Goal: Transaction & Acquisition: Purchase product/service

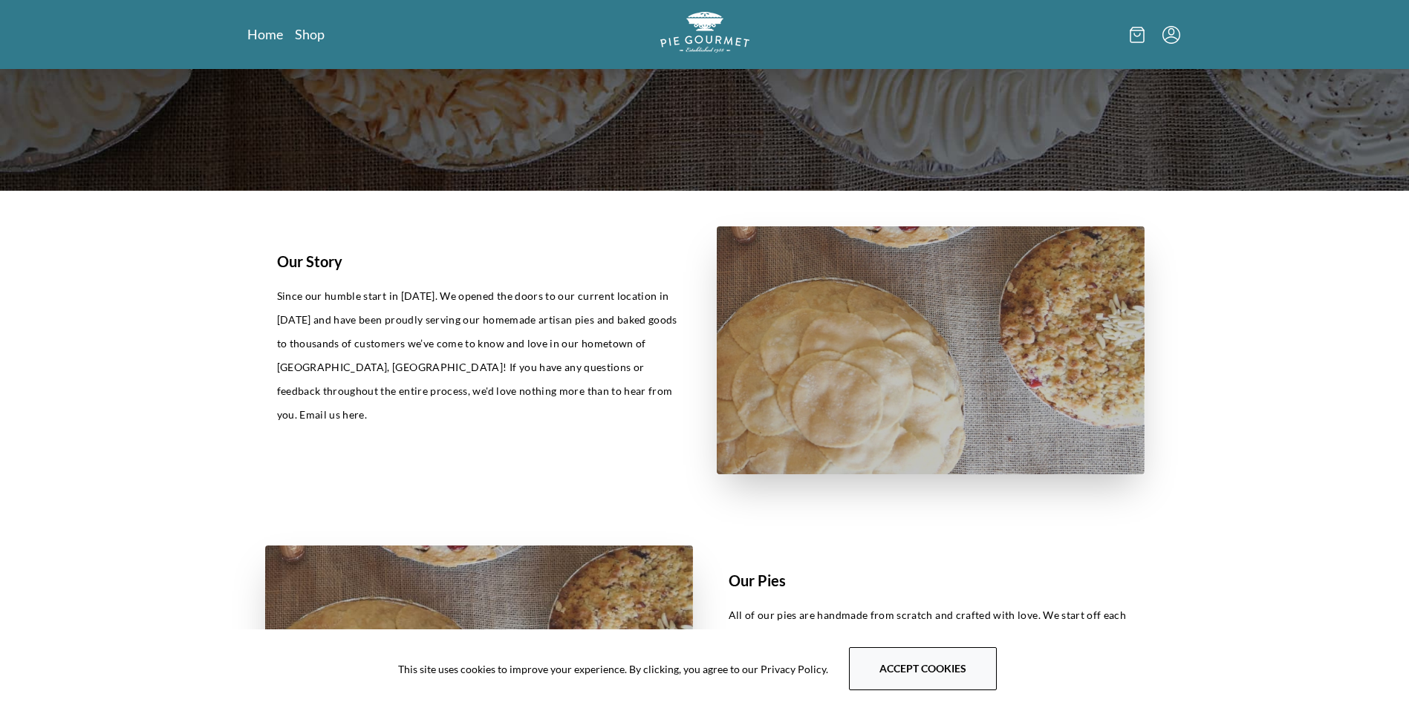
scroll to position [594, 0]
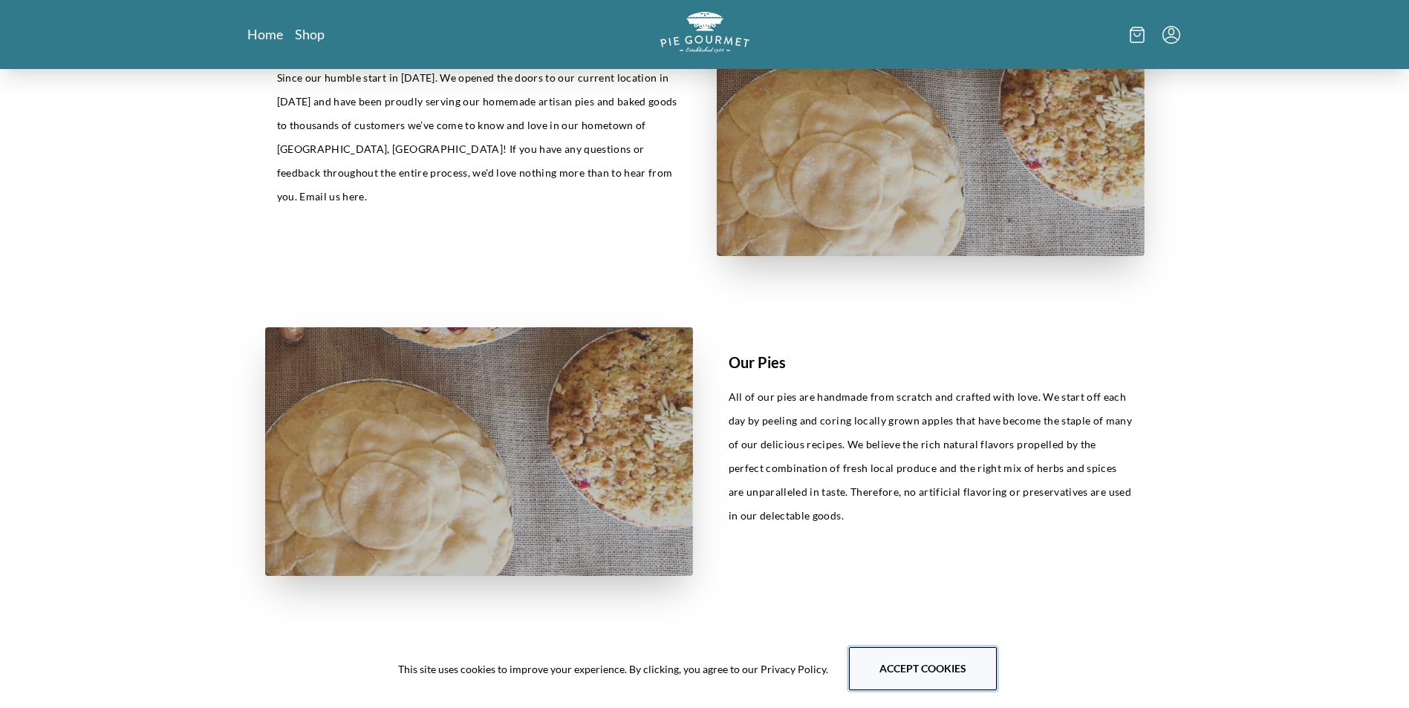
click at [920, 667] on button "Accept cookies" at bounding box center [923, 669] width 148 height 43
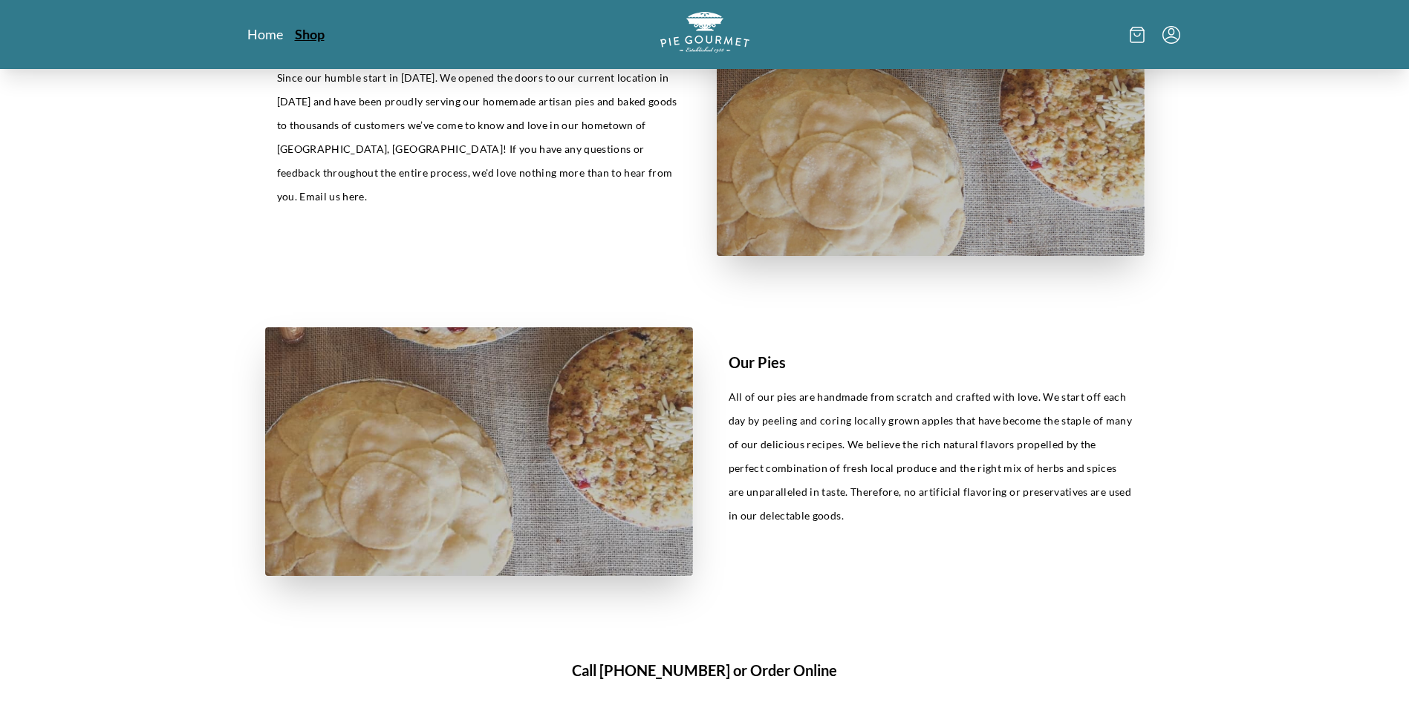
click at [301, 32] on link "Shop" at bounding box center [310, 34] width 30 height 18
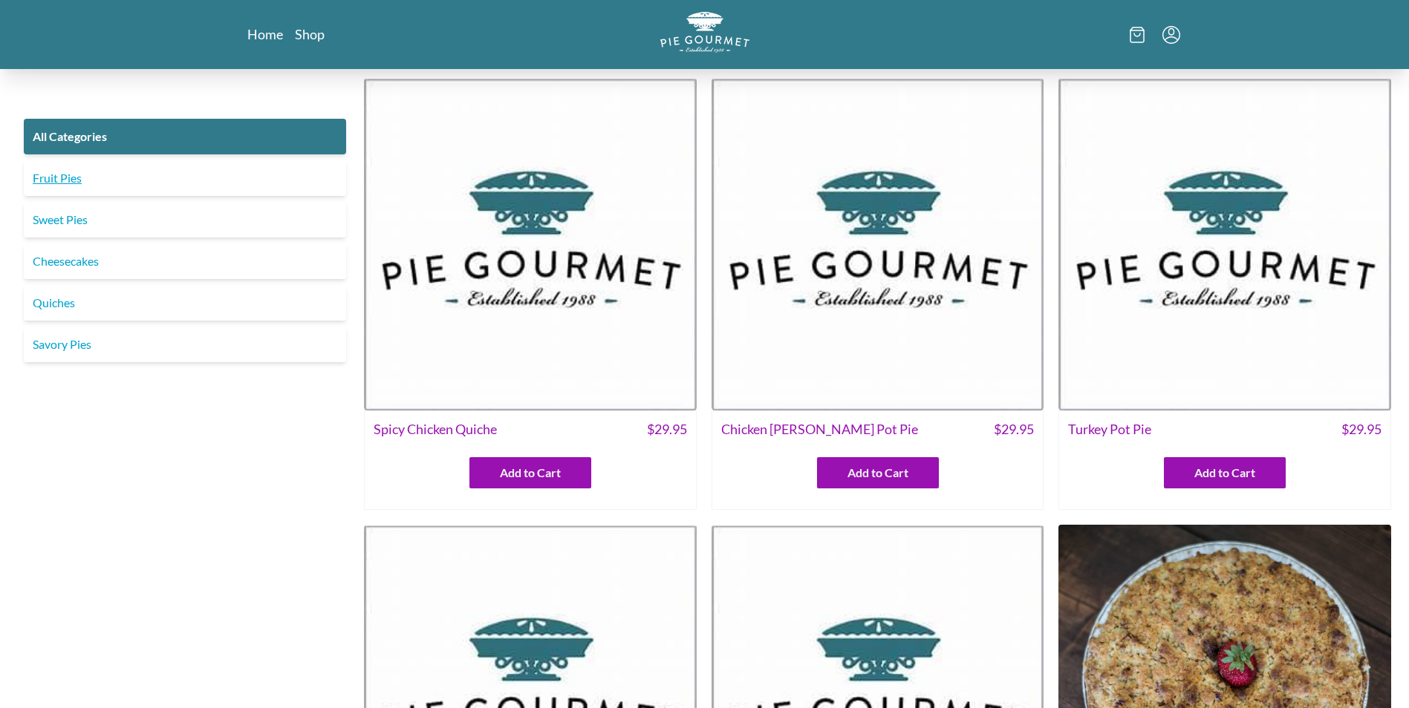
click at [63, 173] on link "Fruit Pies" at bounding box center [185, 178] width 322 height 36
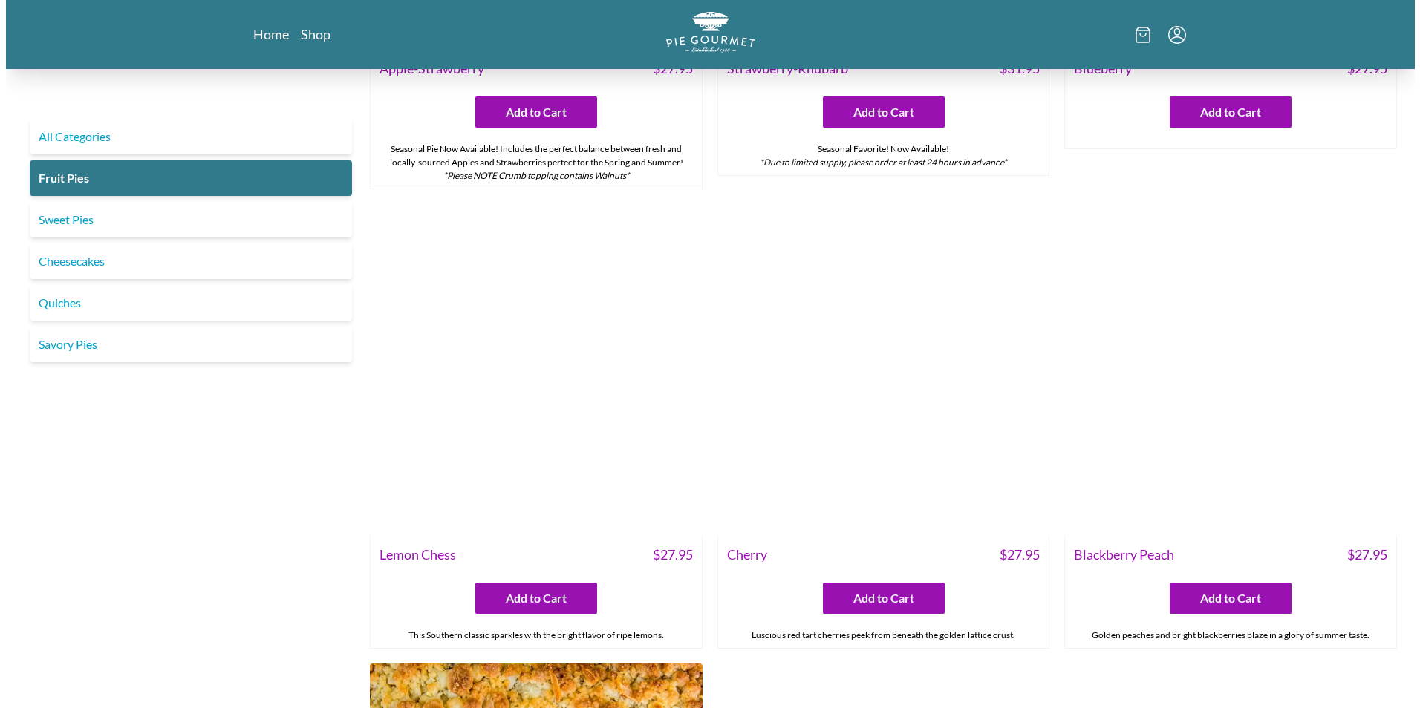
scroll to position [371, 0]
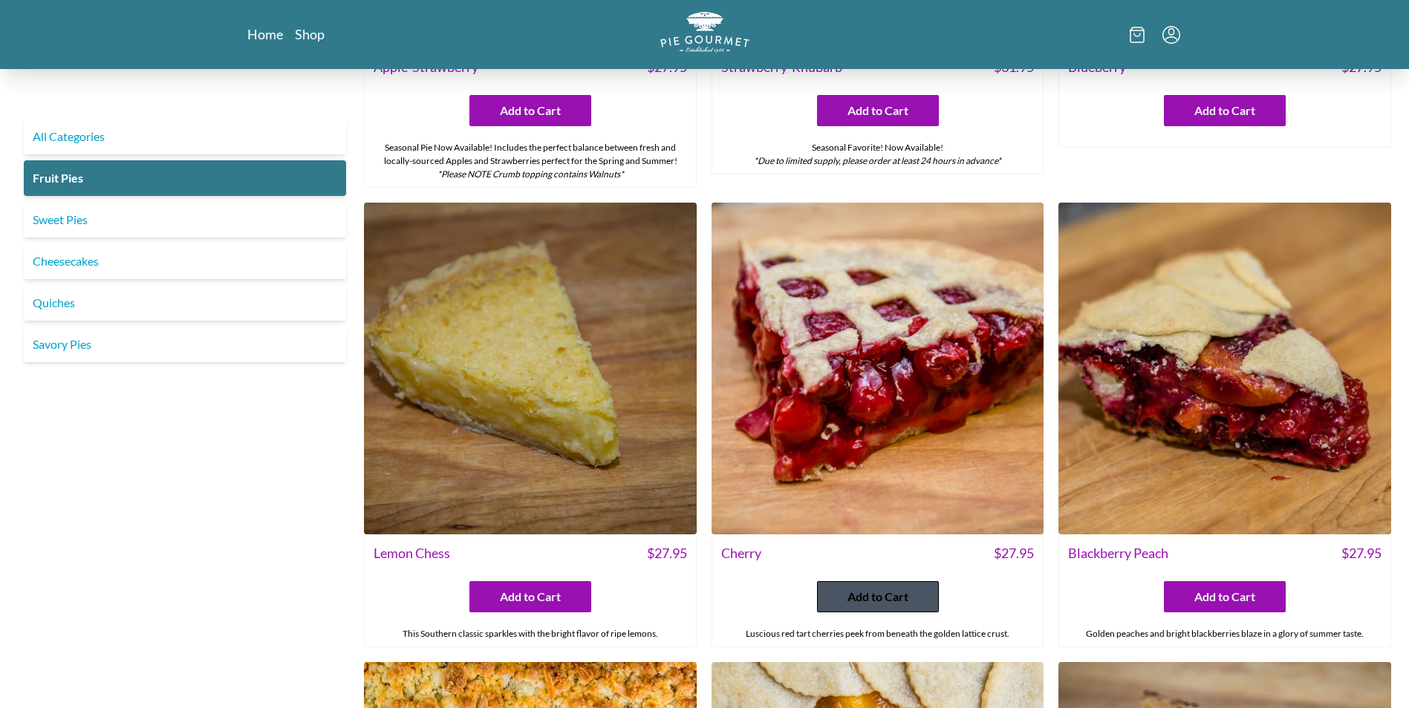
click at [877, 601] on span "Add to Cart" at bounding box center [877, 597] width 61 height 18
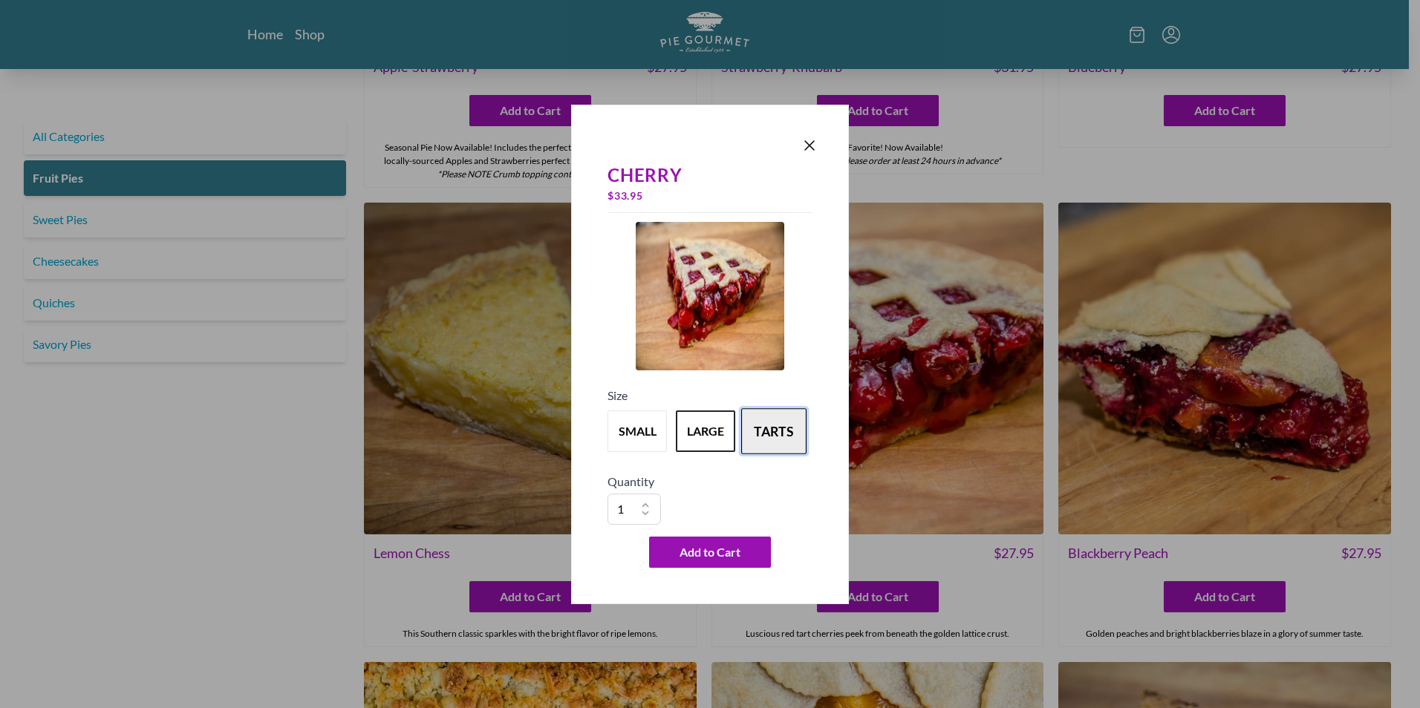
click at [776, 431] on button "tarts" at bounding box center [773, 431] width 65 height 46
click at [720, 433] on button "large" at bounding box center [705, 431] width 65 height 46
click at [708, 547] on span "Add to Cart" at bounding box center [709, 553] width 61 height 18
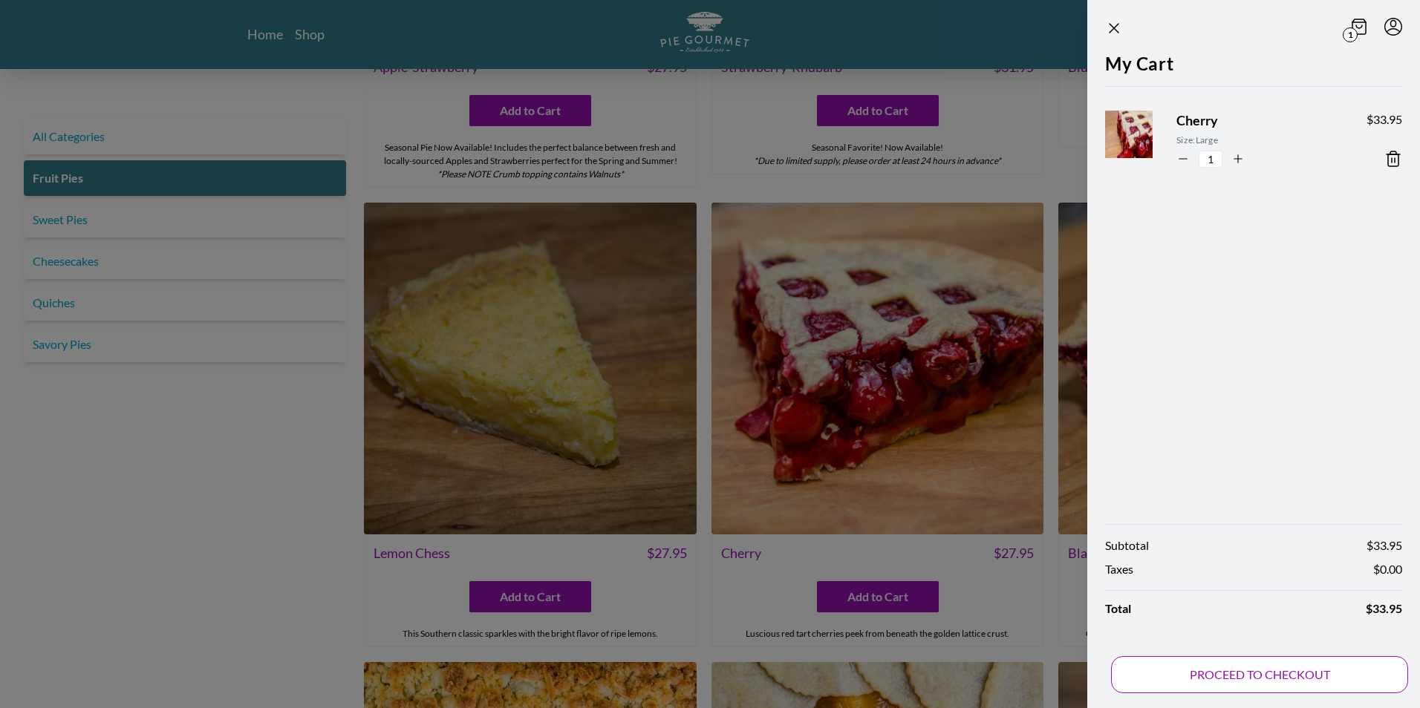
click at [1272, 679] on button "PROCEED TO CHECKOUT" at bounding box center [1259, 674] width 297 height 37
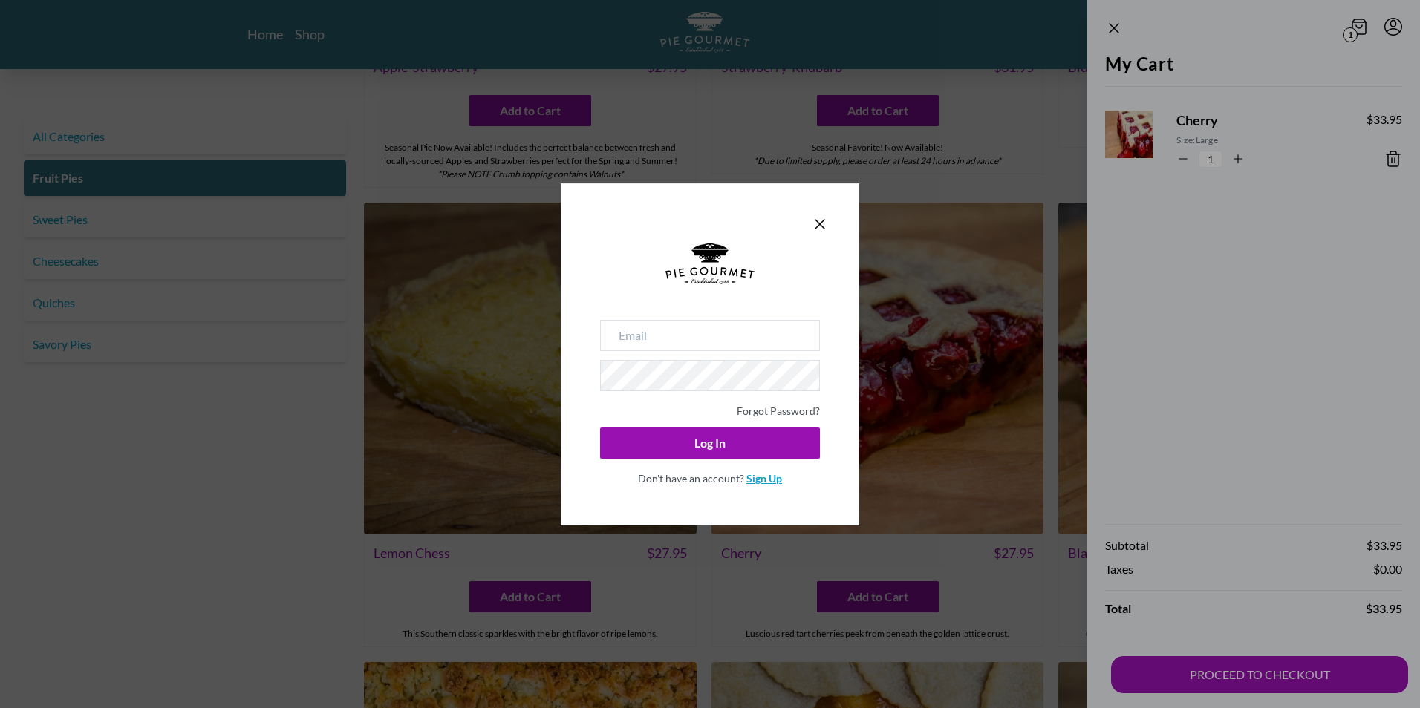
click at [765, 480] on link "Sign Up" at bounding box center [764, 478] width 36 height 13
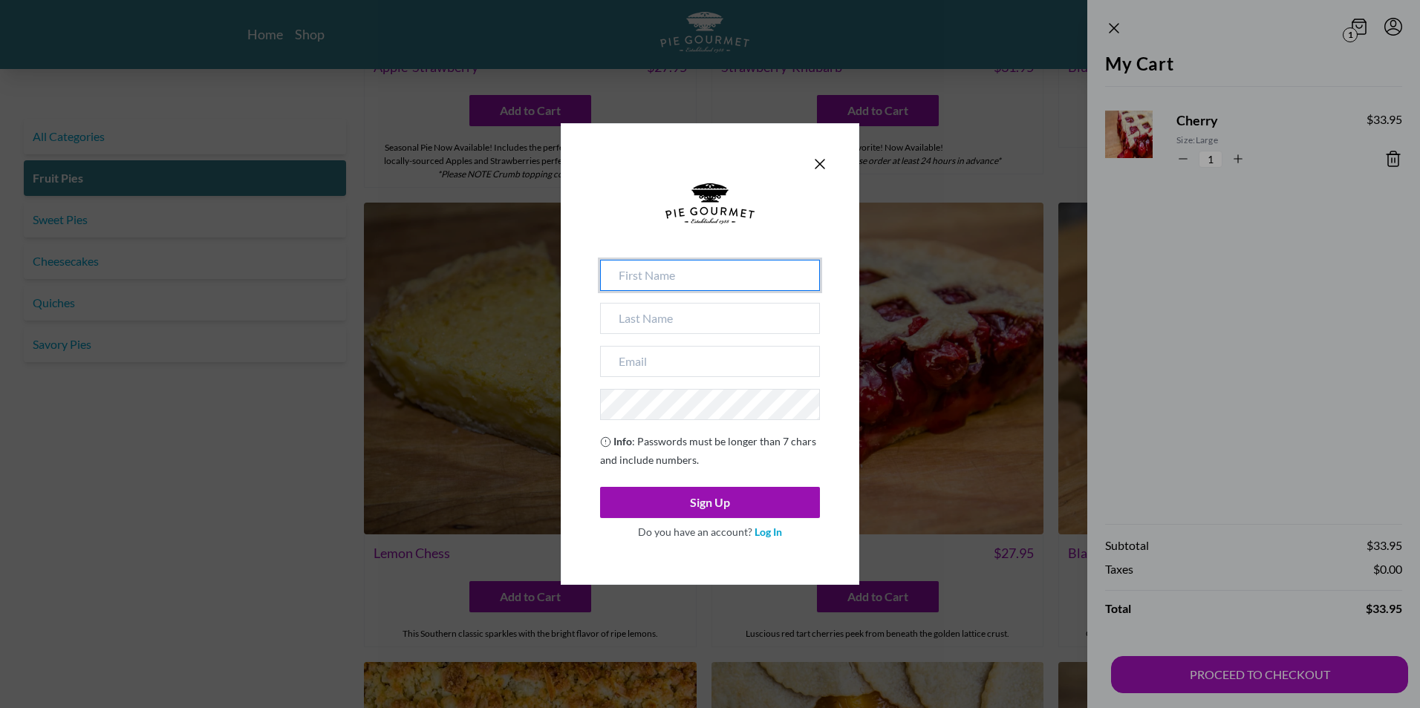
click at [641, 269] on input at bounding box center [710, 275] width 220 height 31
type input "[PERSON_NAME]"
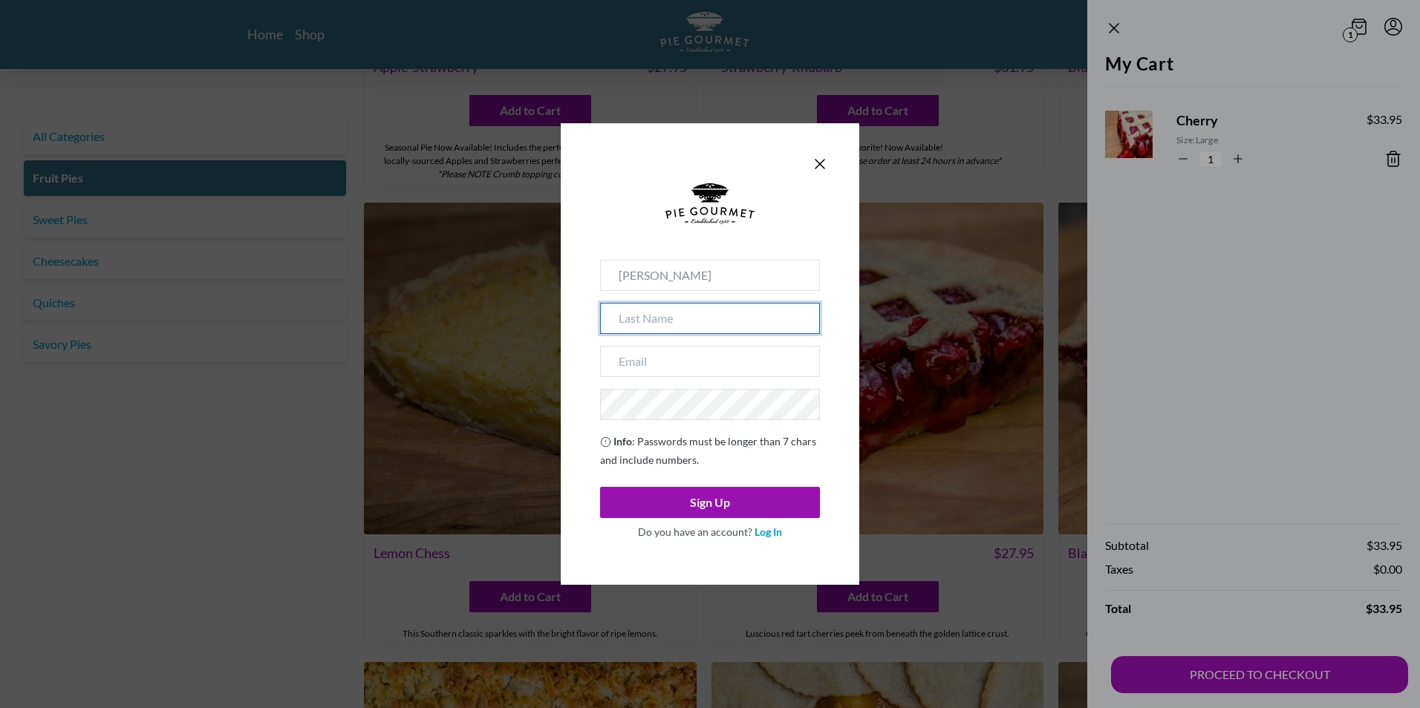
type input "[PERSON_NAME]"
type input "[EMAIL_ADDRESS][DOMAIN_NAME]"
drag, startPoint x: 628, startPoint y: 318, endPoint x: 555, endPoint y: 318, distance: 73.5
click at [555, 318] on div "[PERSON_NAME] [EMAIL_ADDRESS][DOMAIN_NAME] Info : Passwords must be longer than…" at bounding box center [710, 354] width 1420 height 708
type input "Cipriani"
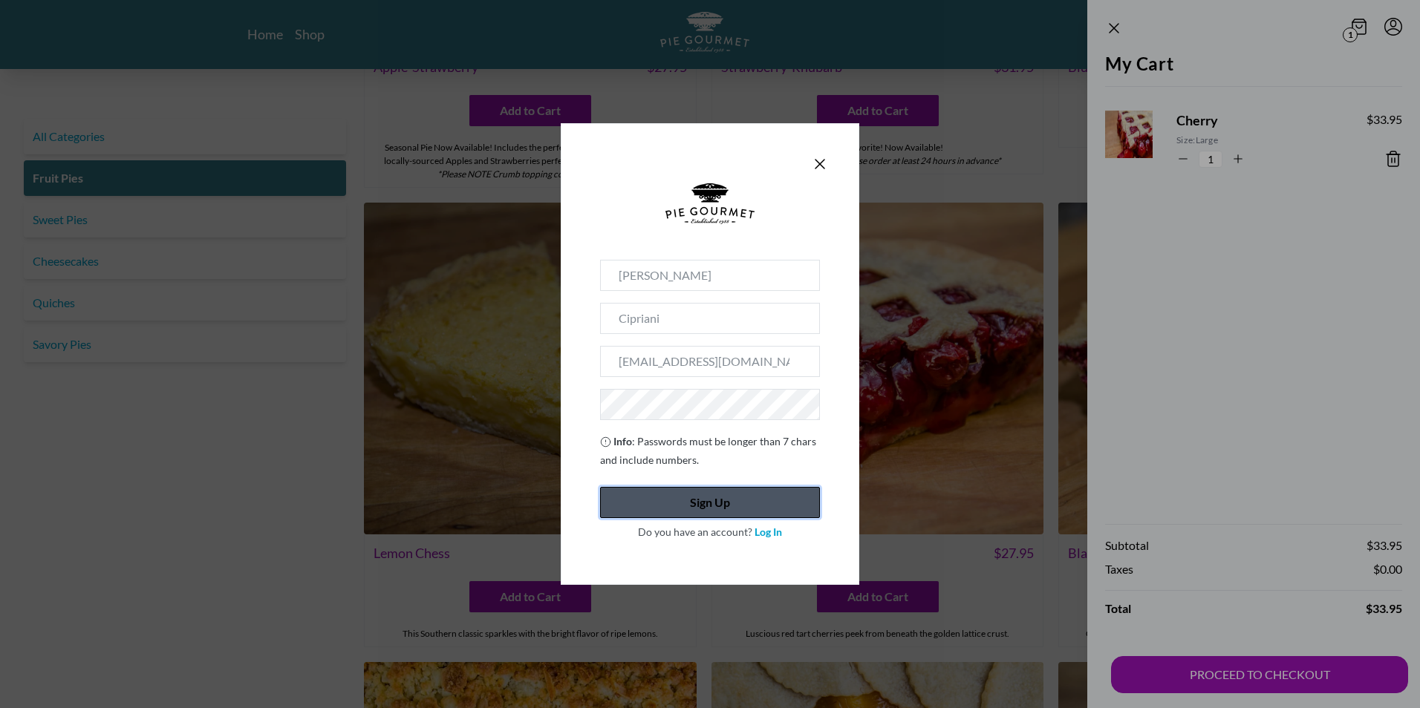
click at [712, 507] on button "Sign Up" at bounding box center [710, 502] width 220 height 31
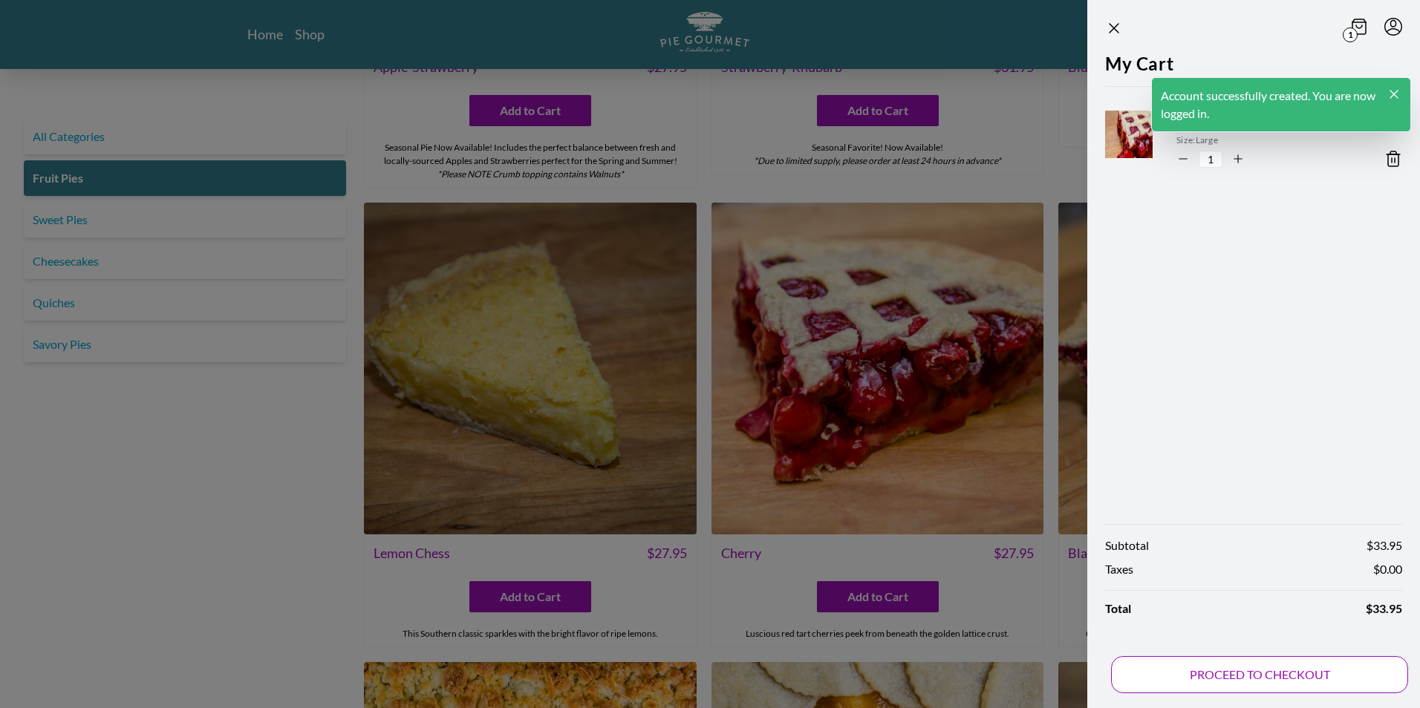
click at [1223, 676] on button "PROCEED TO CHECKOUT" at bounding box center [1259, 674] width 297 height 37
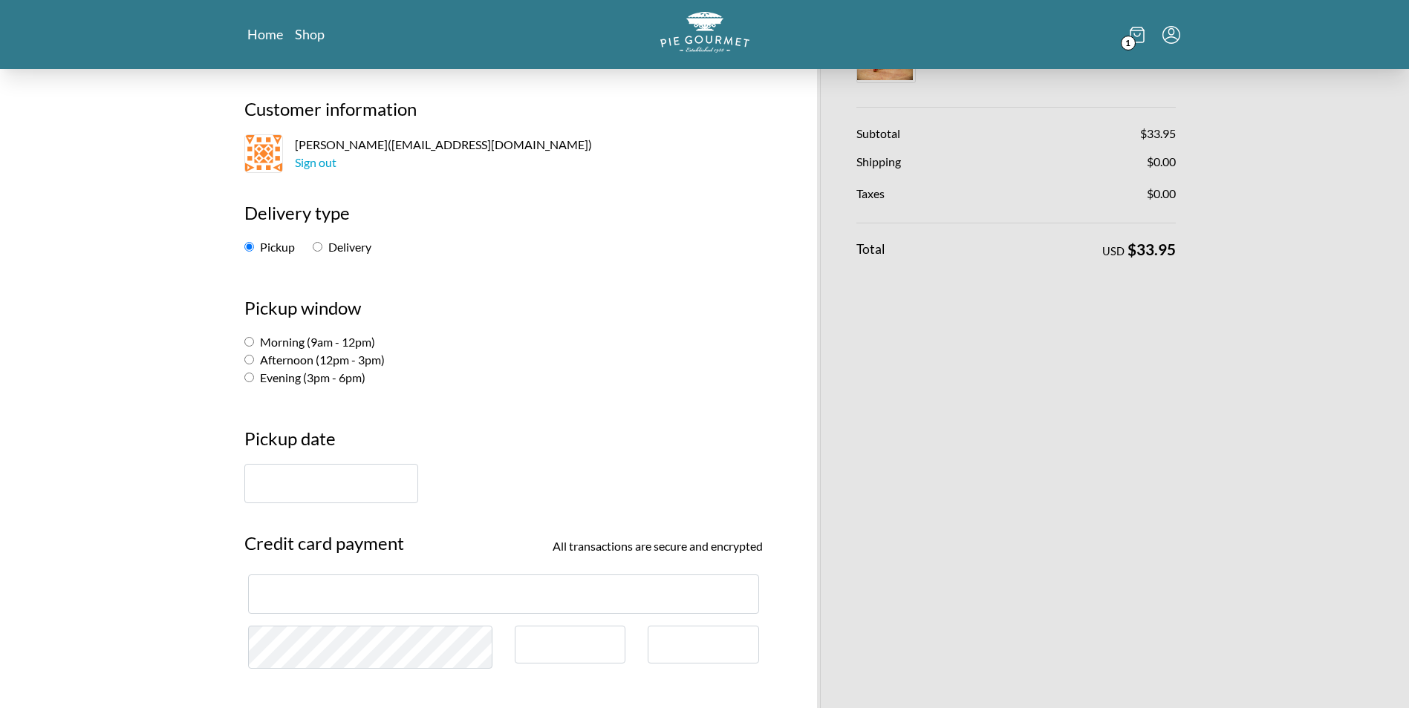
scroll to position [74, 0]
click at [249, 343] on input "Morning (9am - 12pm)" at bounding box center [249, 344] width 10 height 10
radio input "true"
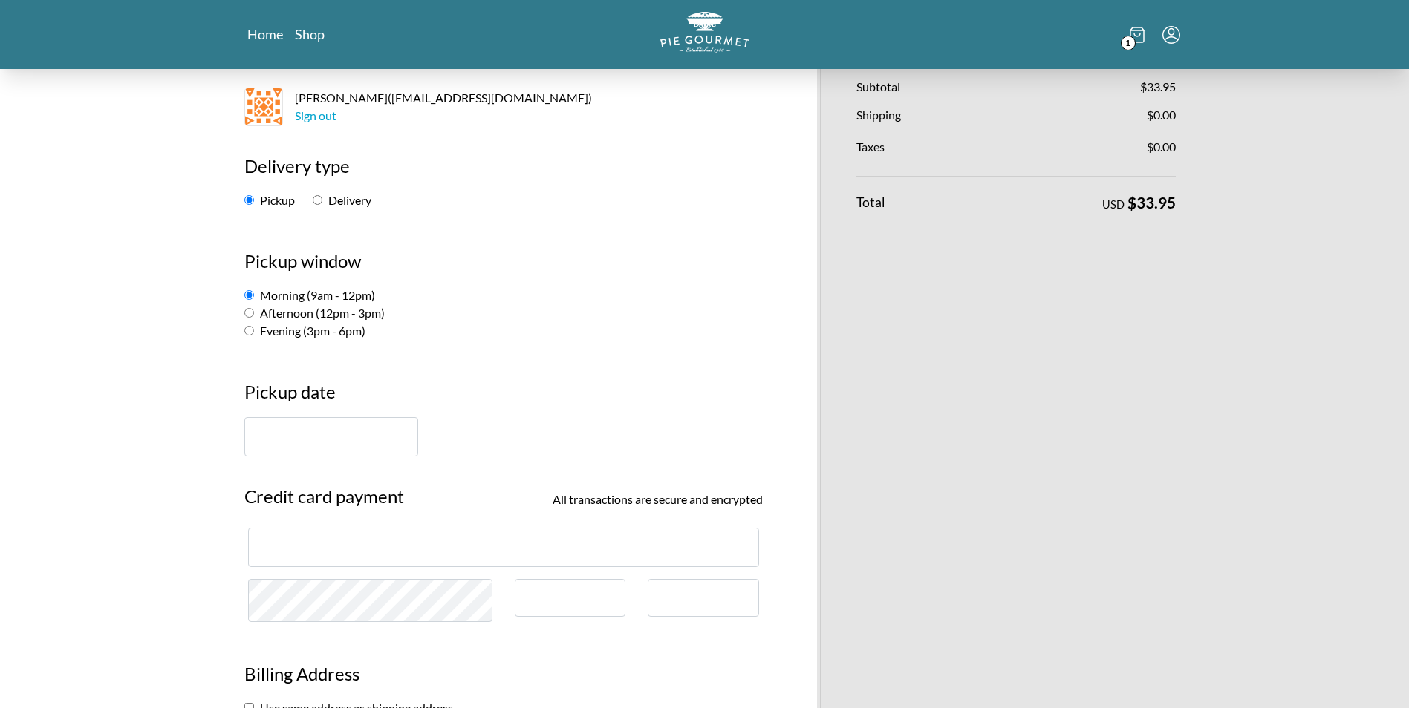
scroll to position [149, 0]
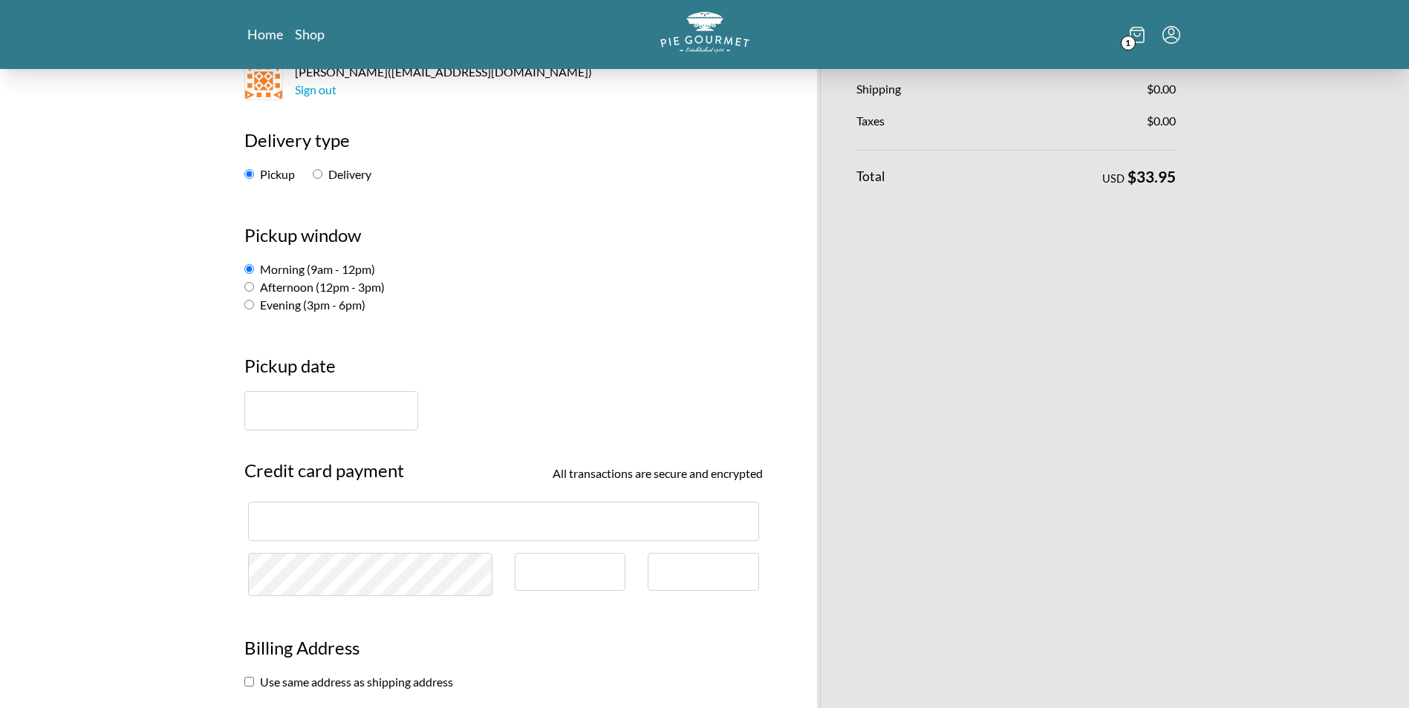
click at [252, 288] on input "Afternoon (12pm - 3pm)" at bounding box center [249, 287] width 10 height 10
radio input "true"
click at [283, 414] on input "text" at bounding box center [331, 410] width 174 height 39
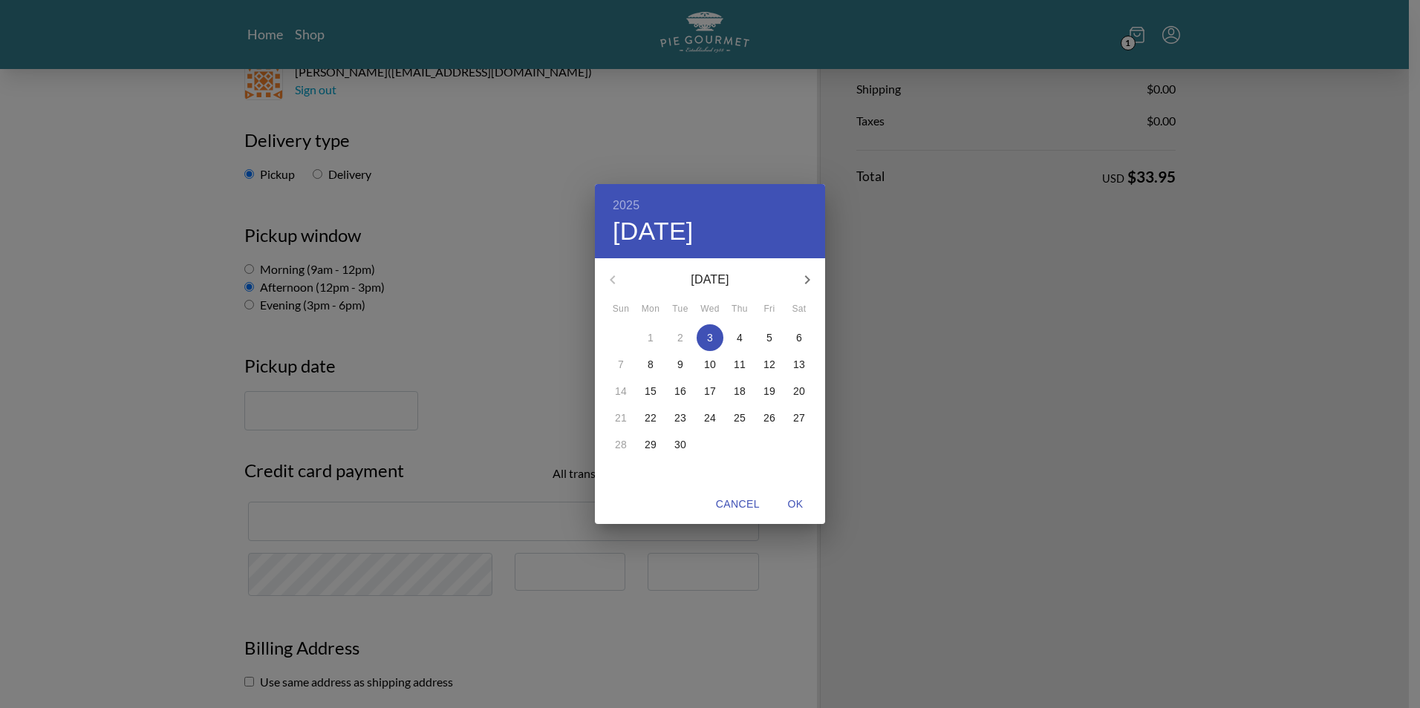
click at [252, 306] on div "2025 Wed, Sep [DATE] Mon Tue Wed Thu Fri Sat 31 1 2 3 4 5 6 7 8 9 10 11 12 13 1…" at bounding box center [710, 354] width 1420 height 708
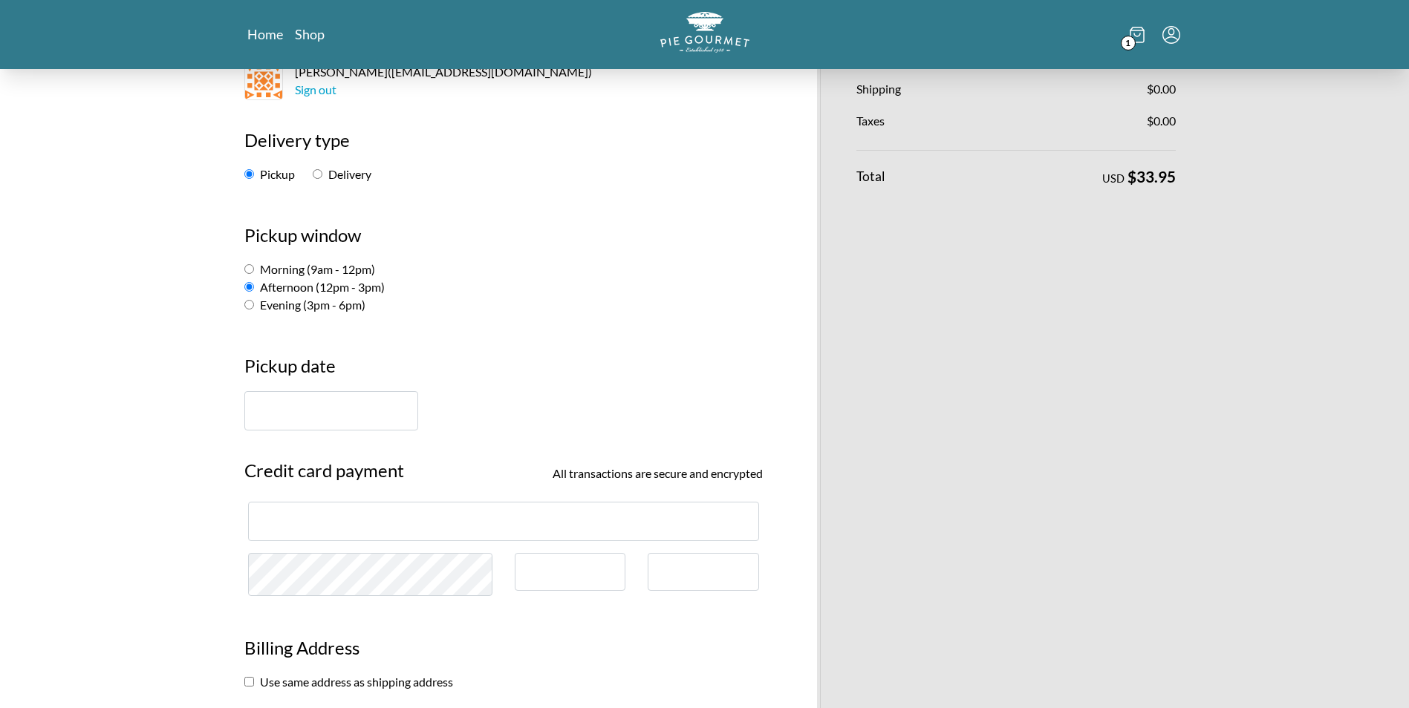
click at [249, 303] on input "Evening (3pm - 6pm)" at bounding box center [249, 305] width 10 height 10
radio input "true"
click at [278, 411] on input "text" at bounding box center [331, 410] width 174 height 39
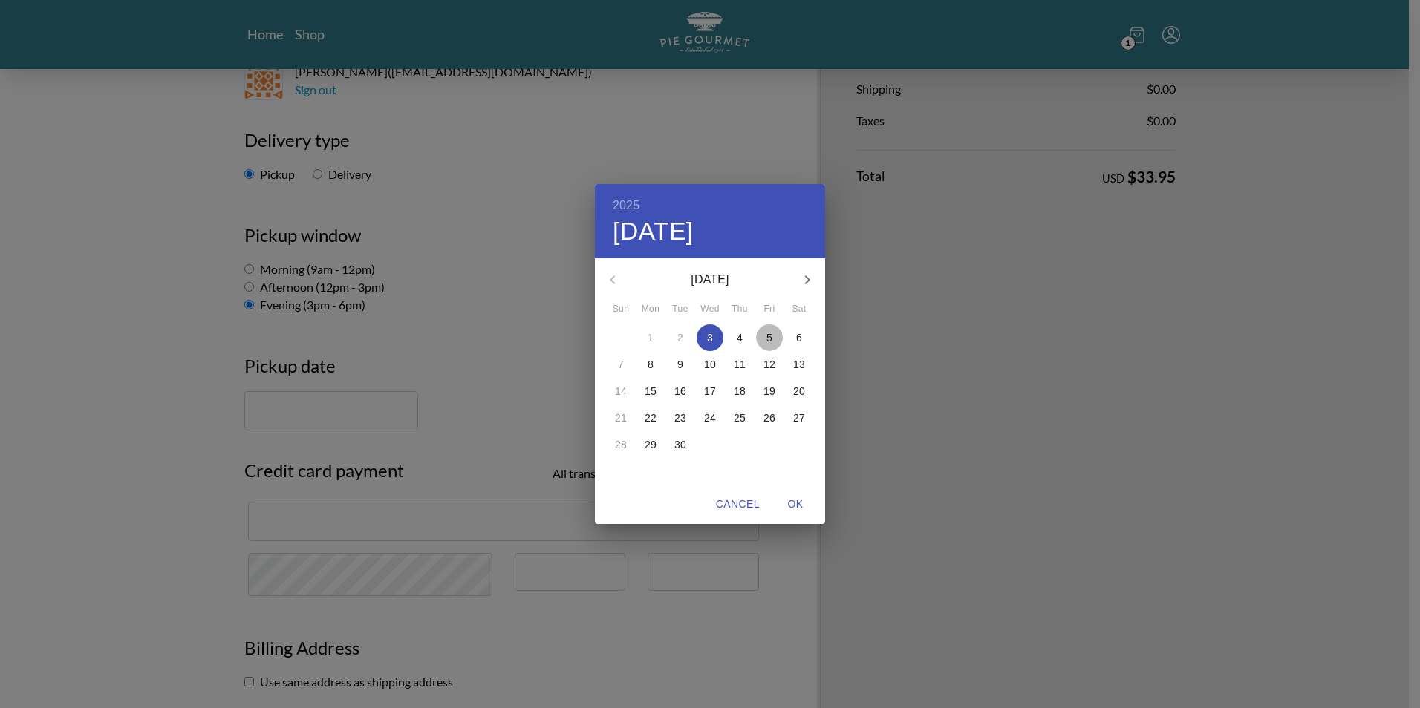
click at [764, 336] on span "5" at bounding box center [769, 337] width 27 height 15
click at [801, 507] on span "OK" at bounding box center [795, 504] width 36 height 19
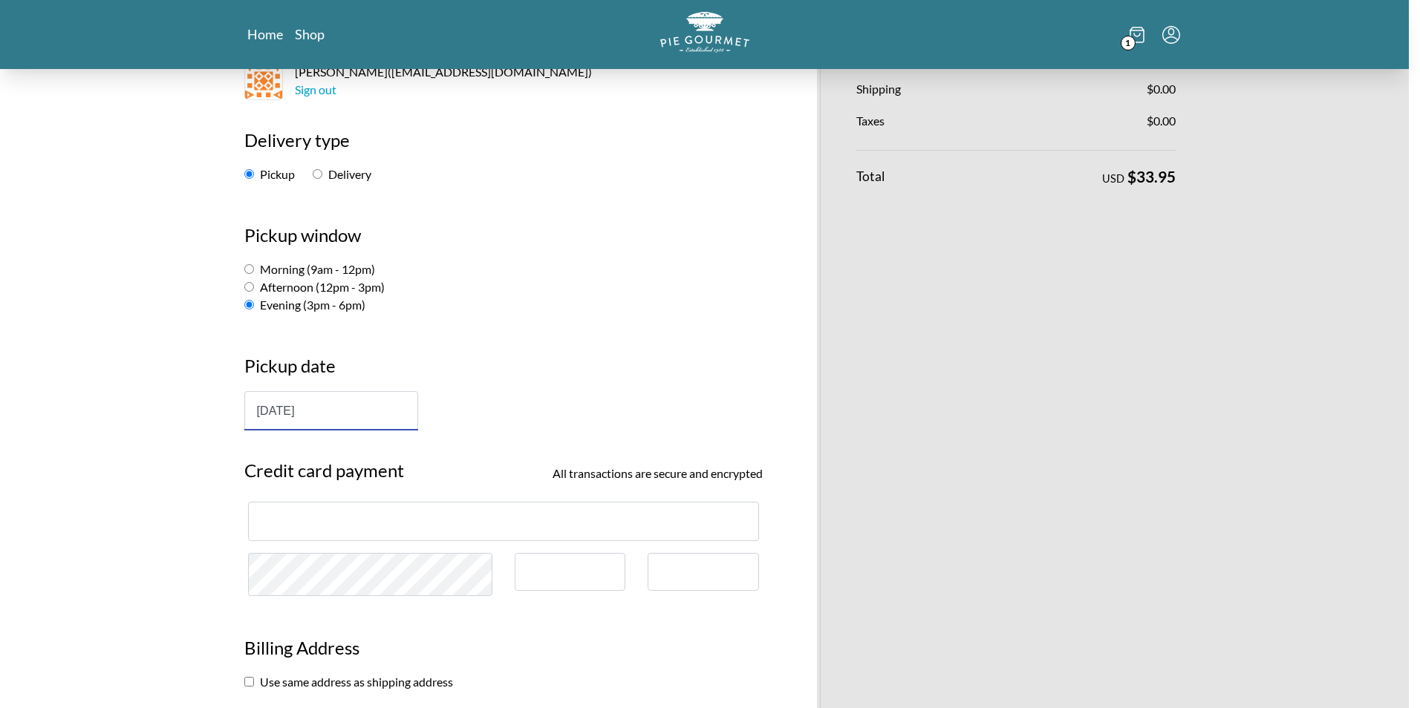
type input "[DATE]"
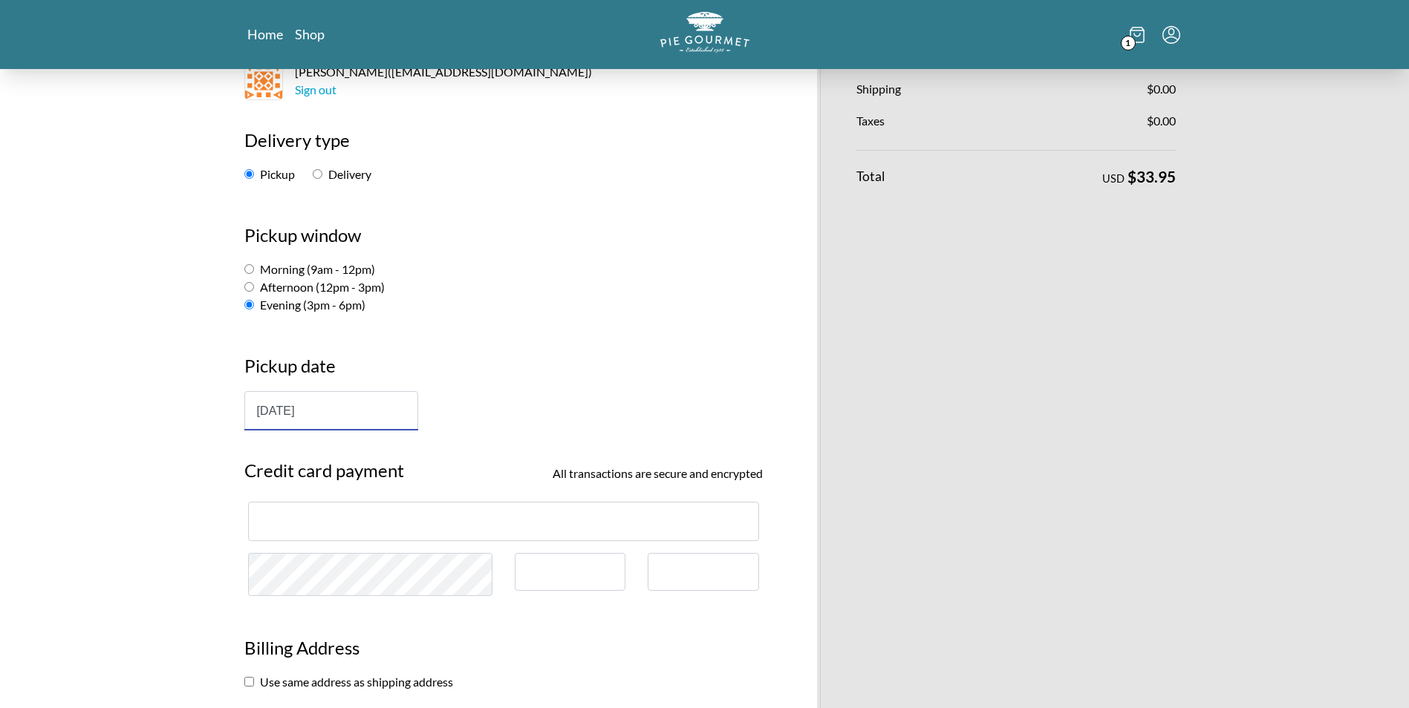
click at [385, 529] on iframe at bounding box center [504, 522] width 486 height 14
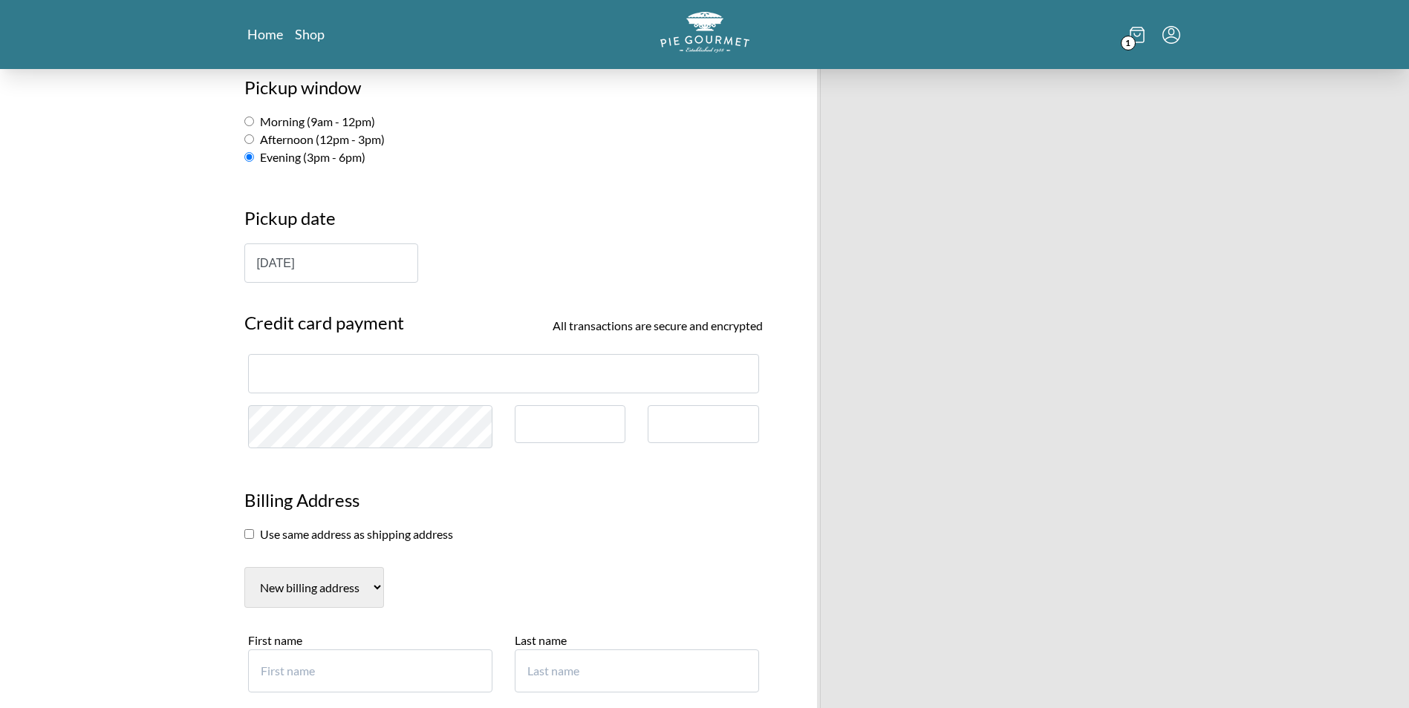
scroll to position [297, 0]
click at [247, 530] on input "checkbox" at bounding box center [249, 534] width 10 height 10
checkbox input "true"
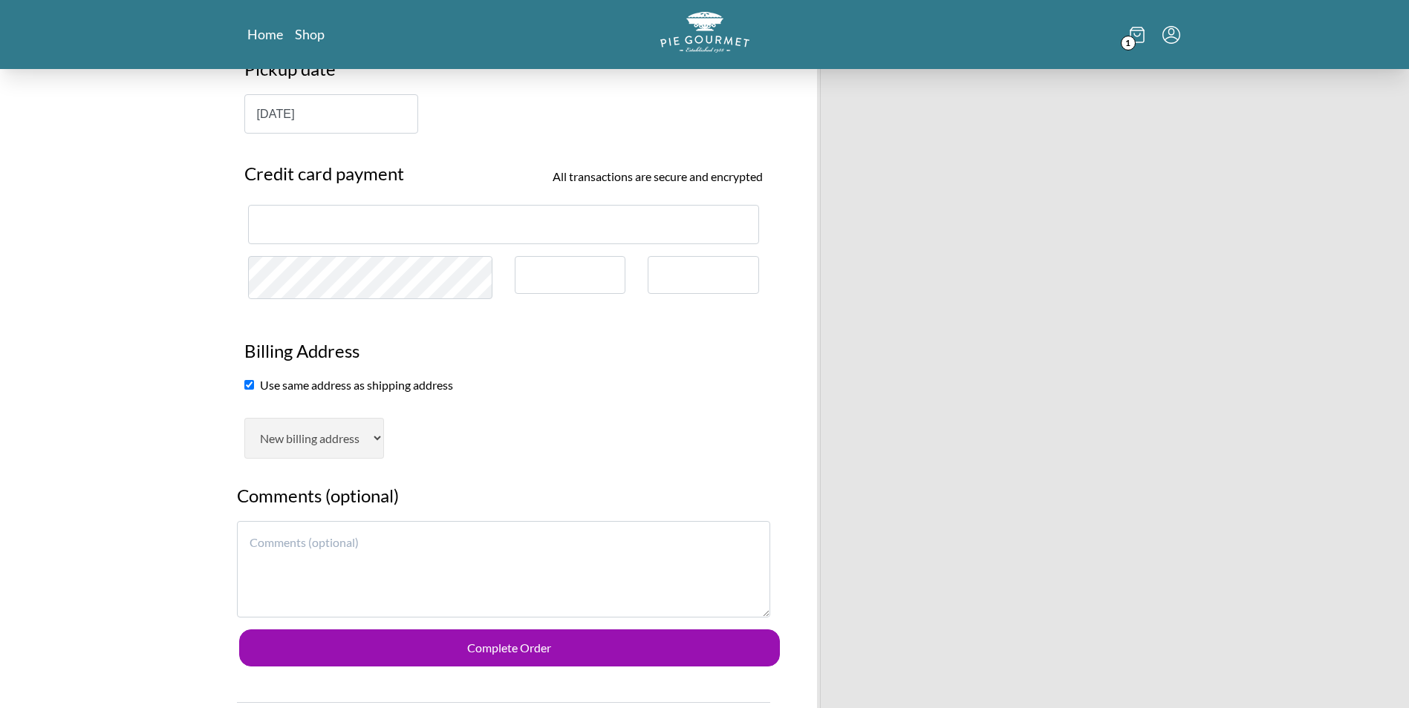
scroll to position [594, 0]
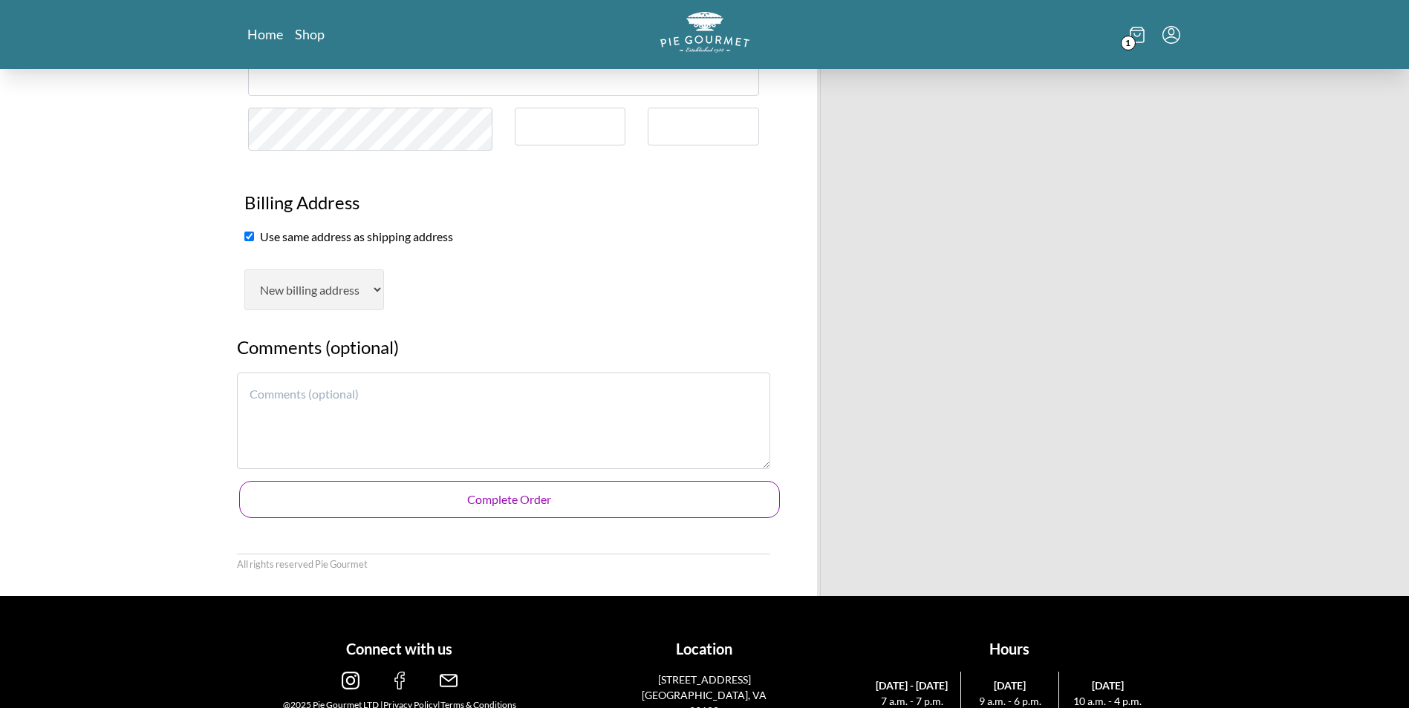
click at [466, 501] on button "Complete Order" at bounding box center [509, 499] width 541 height 37
